Goal: Transaction & Acquisition: Purchase product/service

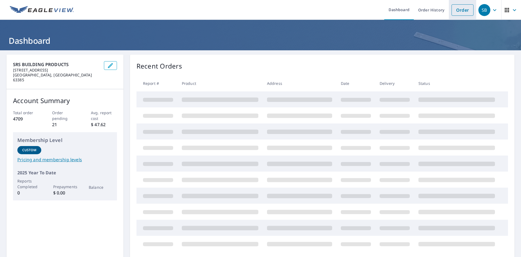
click at [459, 7] on link "Order" at bounding box center [463, 9] width 22 height 11
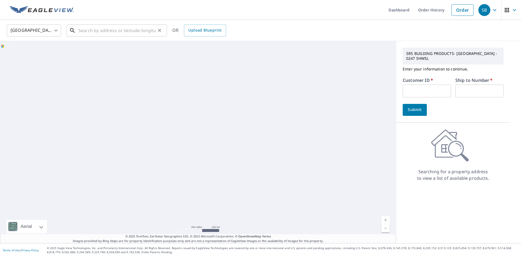
click at [96, 30] on input "text" at bounding box center [116, 30] width 77 height 15
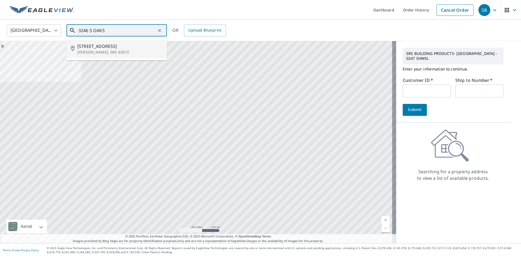
click at [112, 45] on span "[STREET_ADDRESS]" at bounding box center [119, 46] width 85 height 7
type input "[STREET_ADDRESS][PERSON_NAME]"
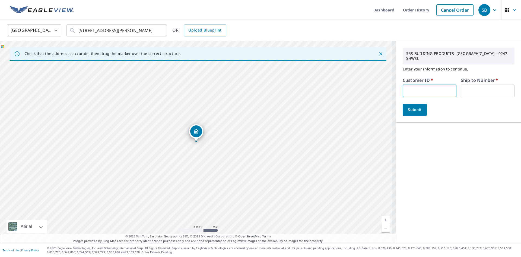
click at [425, 91] on input "text" at bounding box center [430, 90] width 54 height 13
type input "S054922"
click at [477, 84] on input "text" at bounding box center [488, 90] width 54 height 13
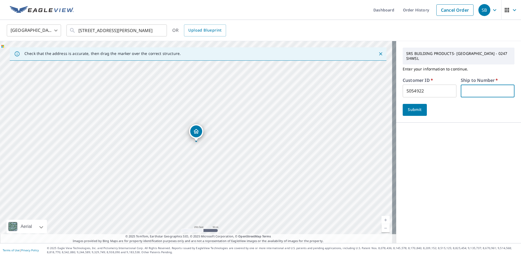
type input "1"
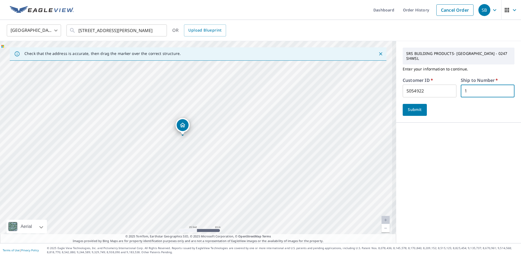
click at [411, 106] on span "Submit" at bounding box center [414, 109] width 15 height 7
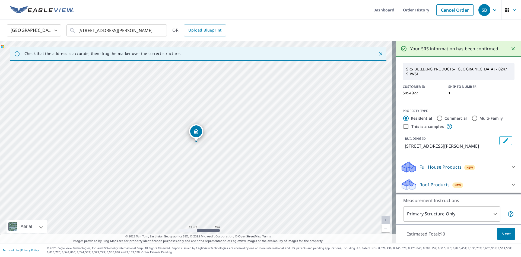
click at [441, 169] on p "Full House Products" at bounding box center [441, 166] width 42 height 7
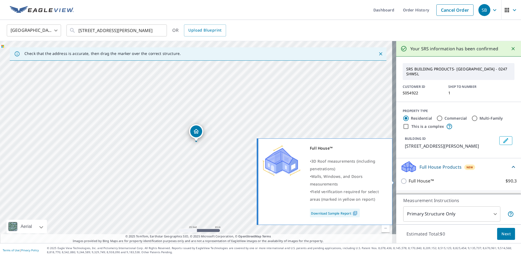
click at [420, 181] on p "Full House™" at bounding box center [421, 180] width 25 height 7
click at [409, 181] on input "Full House™ $90.3" at bounding box center [405, 181] width 8 height 7
checkbox input "true"
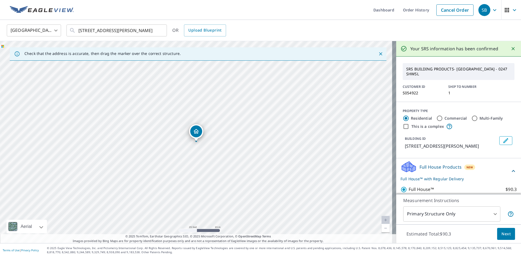
click at [504, 231] on span "Next" at bounding box center [506, 233] width 9 height 7
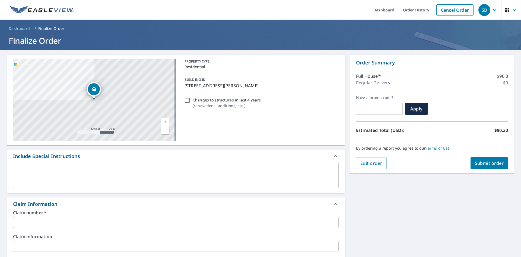
drag, startPoint x: 181, startPoint y: 87, endPoint x: 273, endPoint y: 84, distance: 91.3
click at [273, 84] on div "BUILDING ID [STREET_ADDRESS][PERSON_NAME]" at bounding box center [260, 82] width 156 height 17
checkbox input "true"
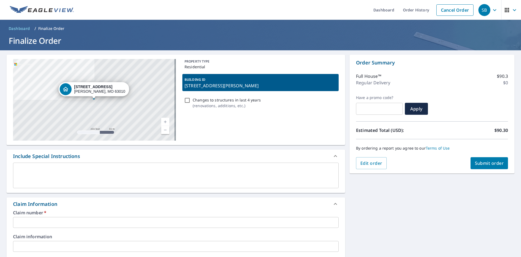
copy p "[STREET_ADDRESS][PERSON_NAME]"
click at [42, 213] on label "Claim number   *" at bounding box center [176, 212] width 326 height 4
click at [41, 216] on div "Claim number   * ​" at bounding box center [176, 218] width 326 height 17
click at [54, 226] on input "text" at bounding box center [176, 222] width 326 height 11
paste input "[STREET_ADDRESS][PERSON_NAME]"
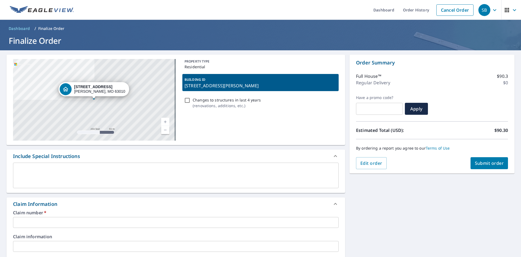
type input "[STREET_ADDRESS][PERSON_NAME]"
checkbox input "true"
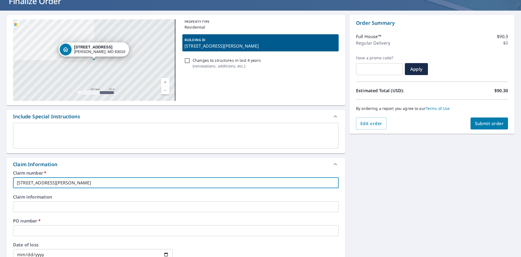
scroll to position [109, 0]
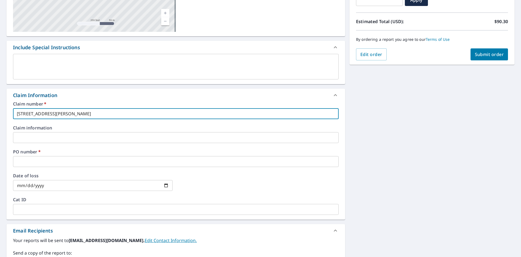
type input "[STREET_ADDRESS][PERSON_NAME]"
click at [46, 164] on input "text" at bounding box center [176, 161] width 326 height 11
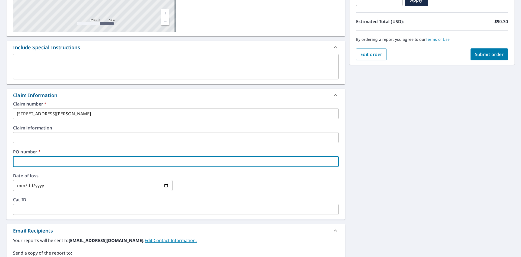
paste input "[STREET_ADDRESS][PERSON_NAME]"
type input "[STREET_ADDRESS][PERSON_NAME]"
checkbox input "true"
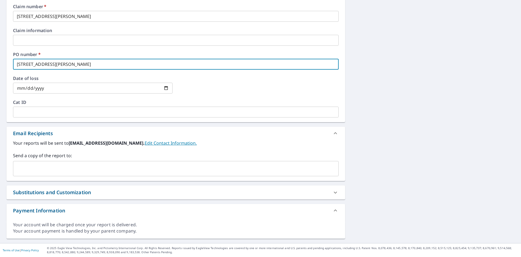
type input "[STREET_ADDRESS][PERSON_NAME]"
click at [47, 167] on input "text" at bounding box center [171, 168] width 313 height 10
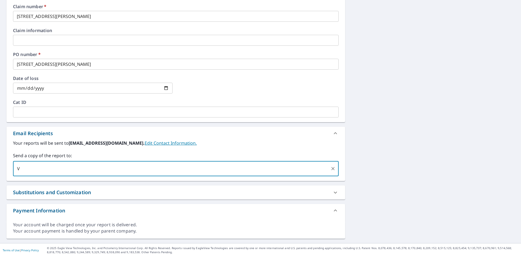
type input "[EMAIL_ADDRESS][DOMAIN_NAME]"
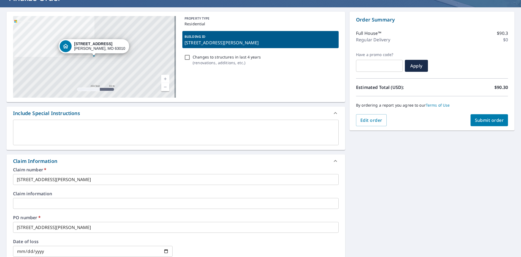
click at [493, 122] on span "Submit order" at bounding box center [489, 120] width 29 height 6
checkbox input "true"
